Goal: Transaction & Acquisition: Purchase product/service

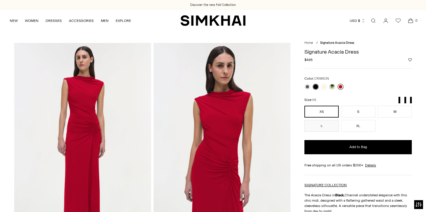
click at [338, 84] on link at bounding box center [340, 87] width 6 height 6
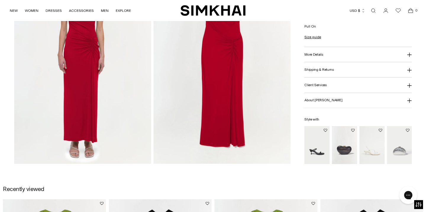
scroll to position [506, 0]
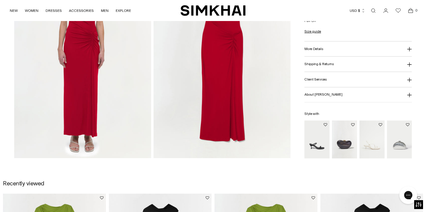
click at [0, 0] on img "Siren Low Heel Sandal" at bounding box center [0, 0] width 0 height 0
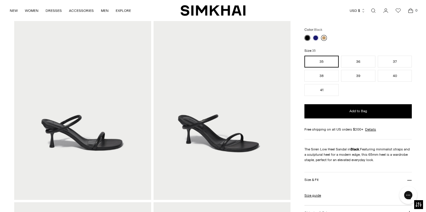
scroll to position [49, 0]
